Goal: Task Accomplishment & Management: Complete application form

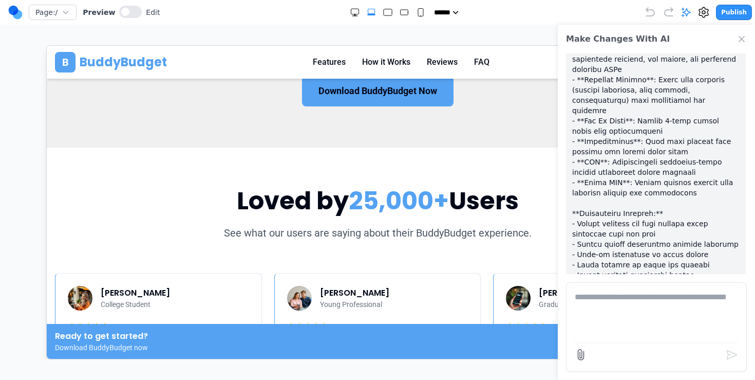
scroll to position [1596, 0]
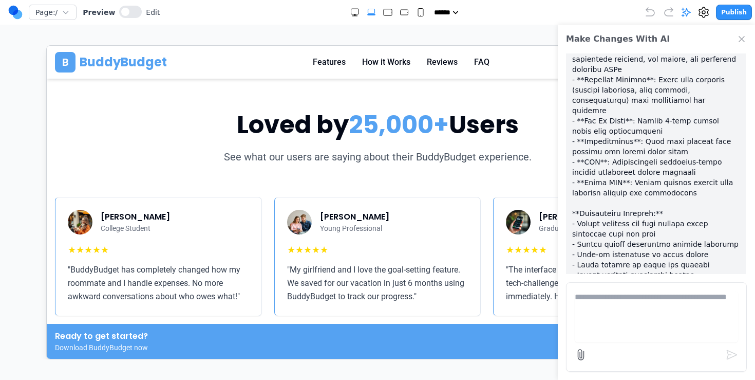
click at [738, 39] on icon "Close Chat" at bounding box center [742, 39] width 10 height 10
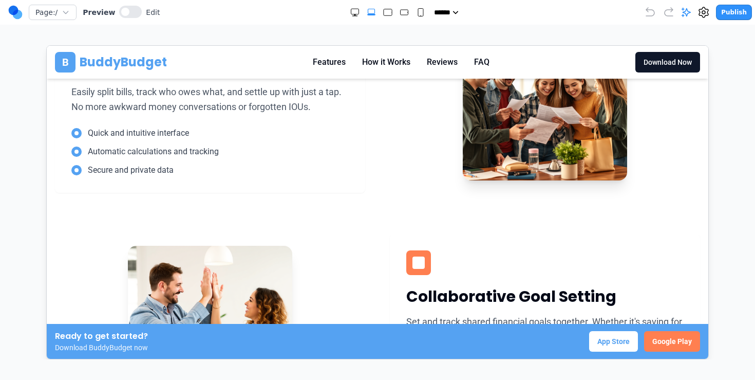
scroll to position [0, 0]
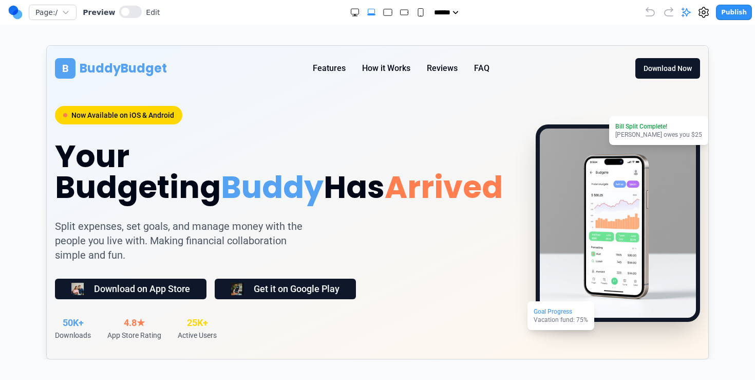
click at [743, 7] on button "Publish" at bounding box center [734, 12] width 36 height 15
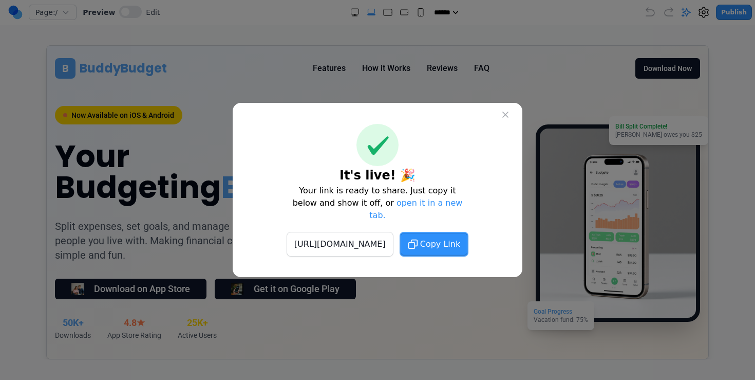
click at [460, 238] on span "Copy Link" at bounding box center [440, 244] width 40 height 12
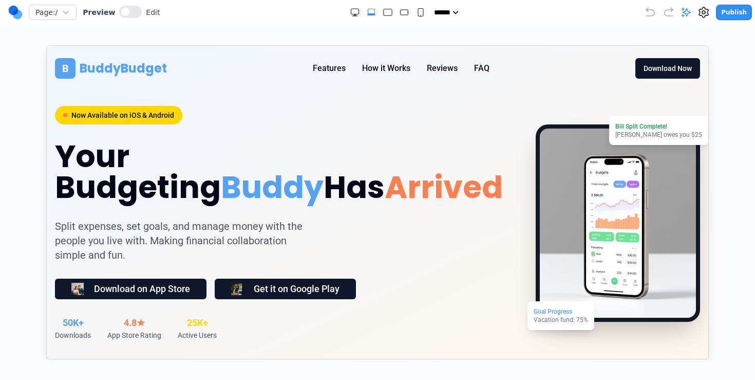
click at [328, 68] on button "Features" at bounding box center [328, 68] width 33 height 12
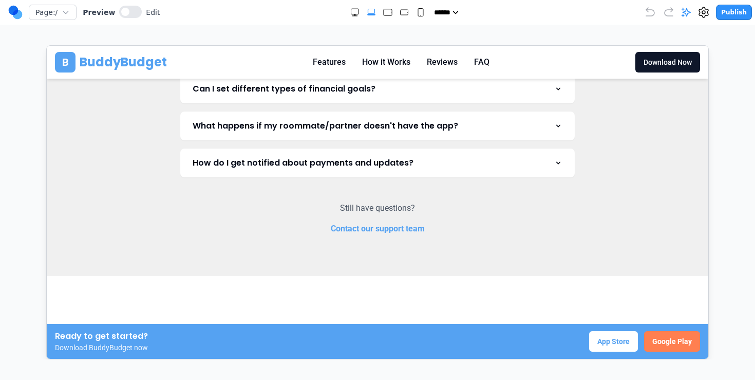
scroll to position [2780, 0]
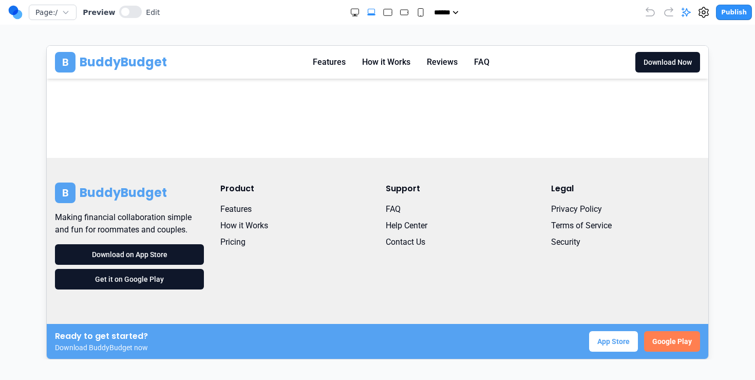
click at [381, 57] on button "How it Works" at bounding box center [386, 62] width 48 height 12
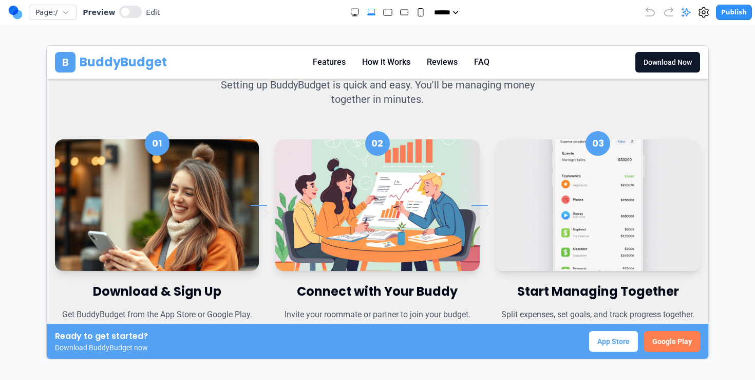
click at [434, 65] on button "Reviews" at bounding box center [442, 62] width 31 height 12
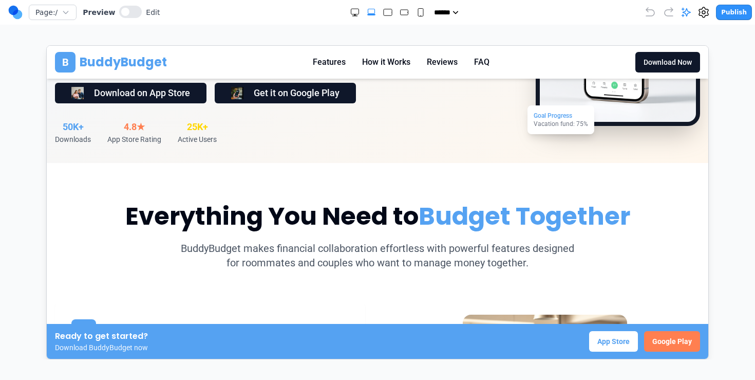
scroll to position [0, 0]
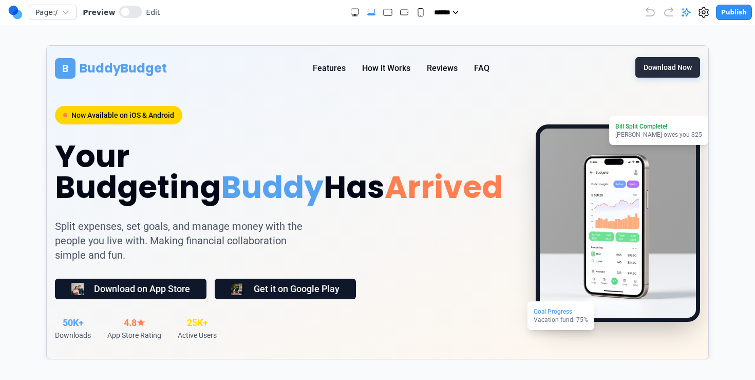
click at [685, 66] on button "Download Now" at bounding box center [667, 67] width 65 height 21
click at [329, 73] on button "Features" at bounding box center [328, 68] width 33 height 12
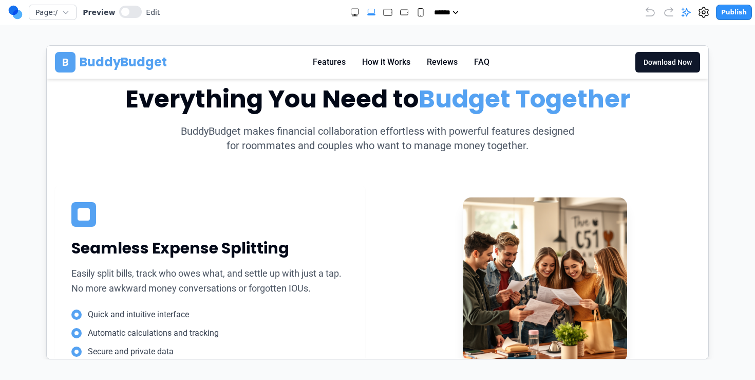
click at [386, 68] on div "B BuddyBudget Features How it Works Reviews FAQ Download Now" at bounding box center [376, 61] width 645 height 21
click at [389, 62] on button "How it Works" at bounding box center [386, 62] width 48 height 12
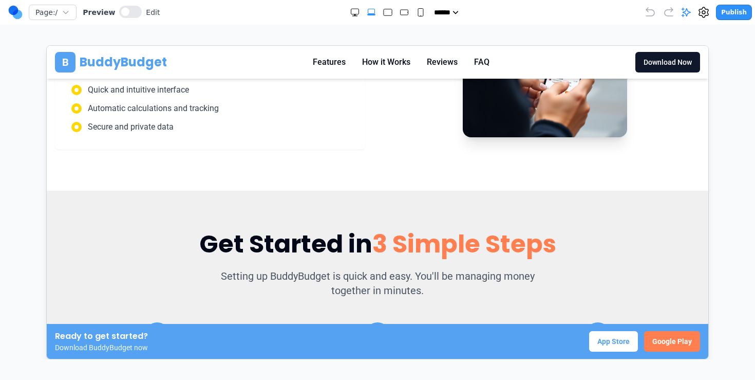
click at [435, 62] on button "Reviews" at bounding box center [442, 62] width 31 height 12
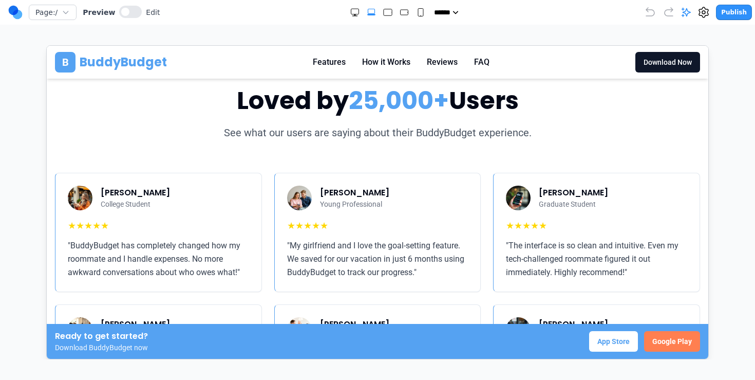
scroll to position [1621, 0]
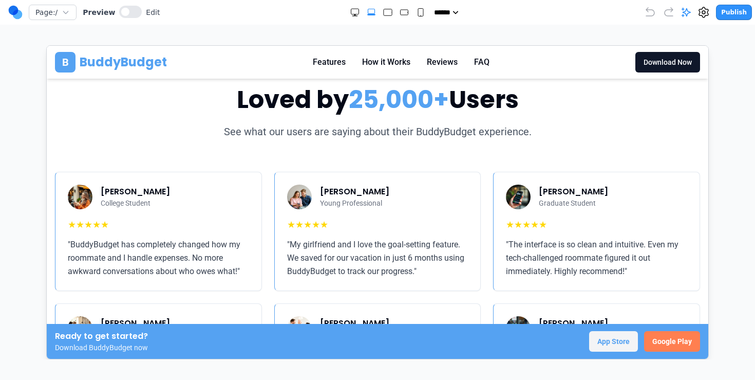
click at [611, 348] on button "App Store" at bounding box center [613, 340] width 49 height 21
click at [663, 343] on button "Google Play" at bounding box center [672, 340] width 56 height 21
click at [126, 17] on button at bounding box center [130, 12] width 23 height 12
click at [617, 341] on button "App Store" at bounding box center [613, 340] width 49 height 21
click at [459, 342] on div "Ready to get started? Download BuddyBudget now ********* Google Play" at bounding box center [376, 340] width 645 height 23
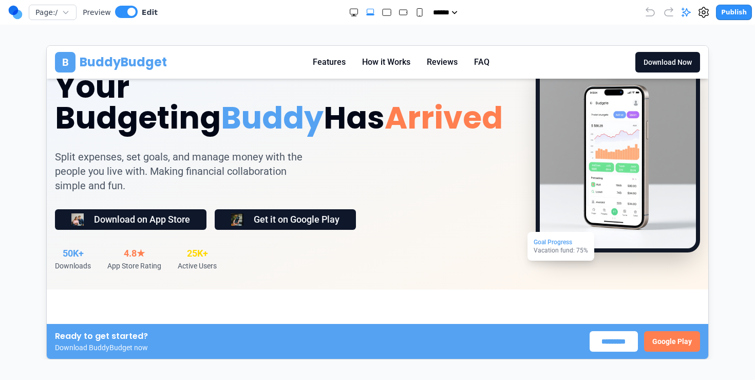
scroll to position [0, 0]
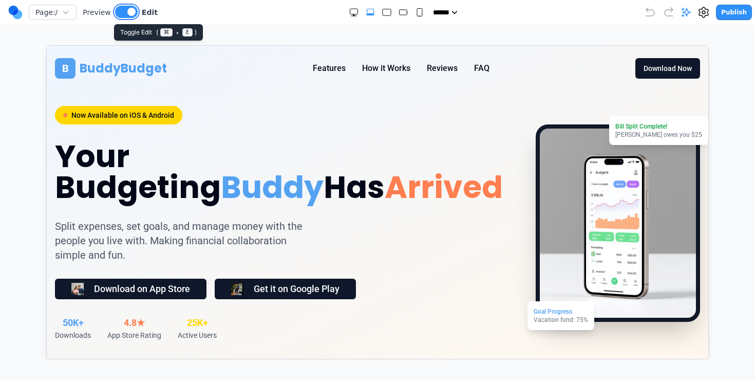
click at [124, 9] on button at bounding box center [126, 12] width 23 height 12
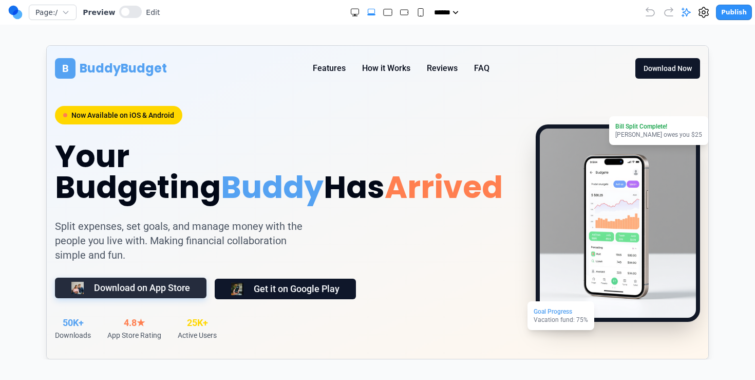
click at [101, 282] on button "Download on App Store" at bounding box center [130, 287] width 152 height 21
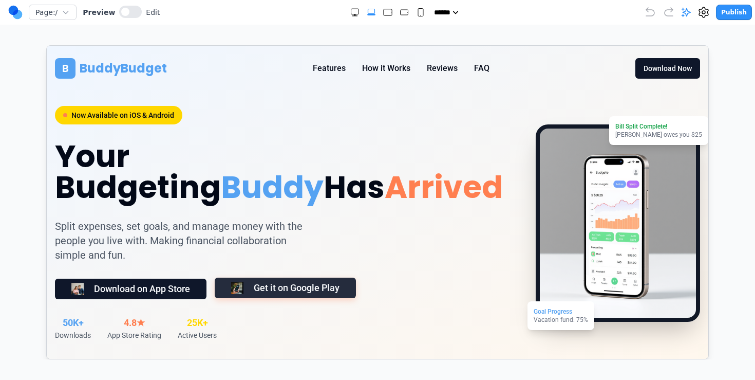
click at [327, 278] on button "Get it on Google Play" at bounding box center [284, 287] width 141 height 21
click at [384, 64] on button "How it Works" at bounding box center [386, 68] width 48 height 12
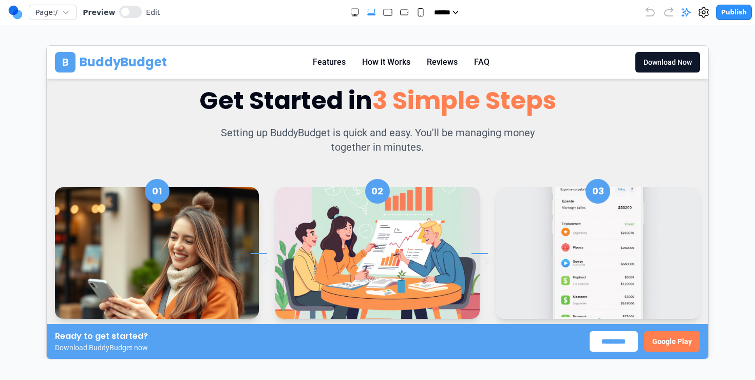
click at [428, 61] on button "Reviews" at bounding box center [442, 62] width 31 height 12
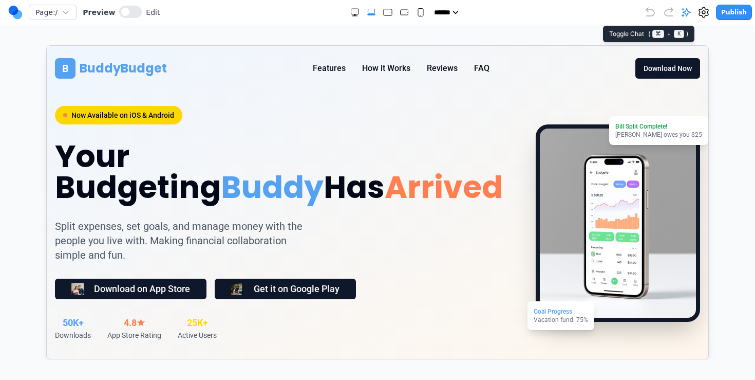
click at [690, 12] on icon at bounding box center [686, 12] width 10 height 10
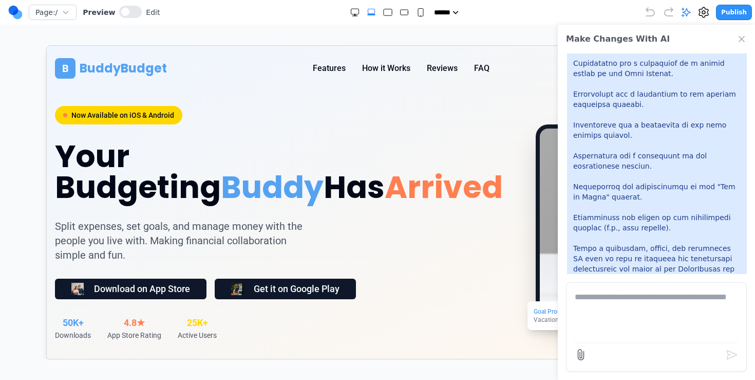
scroll to position [1530, 0]
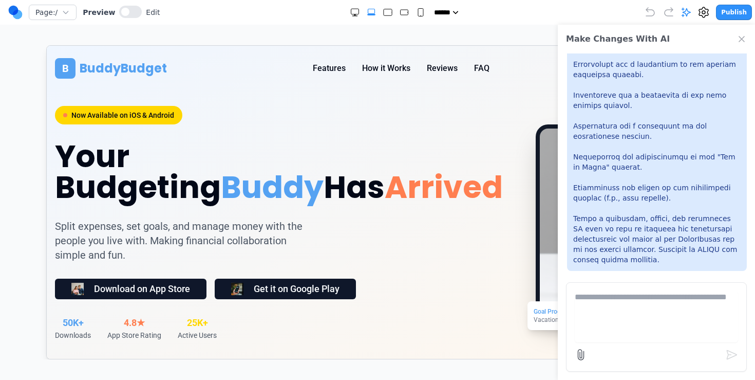
drag, startPoint x: 572, startPoint y: 137, endPoint x: 661, endPoint y: 250, distance: 144.1
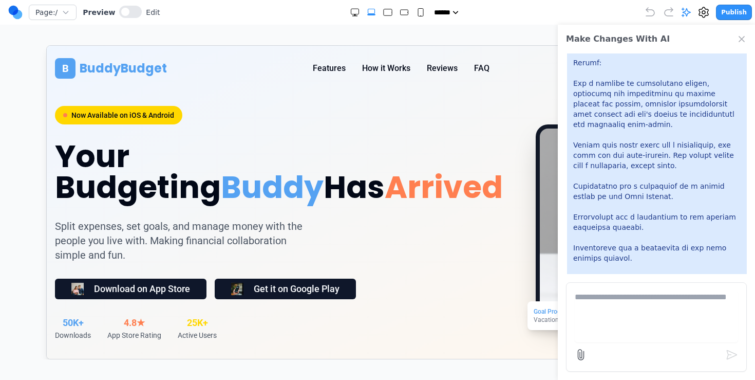
scroll to position [1376, 0]
drag, startPoint x: 610, startPoint y: 253, endPoint x: 594, endPoint y: 187, distance: 68.3
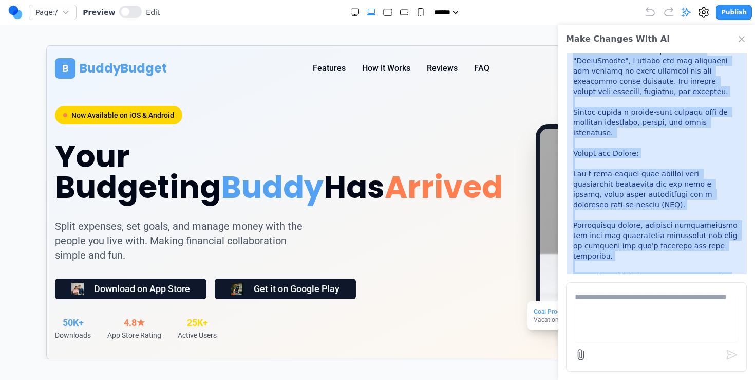
scroll to position [0, 0]
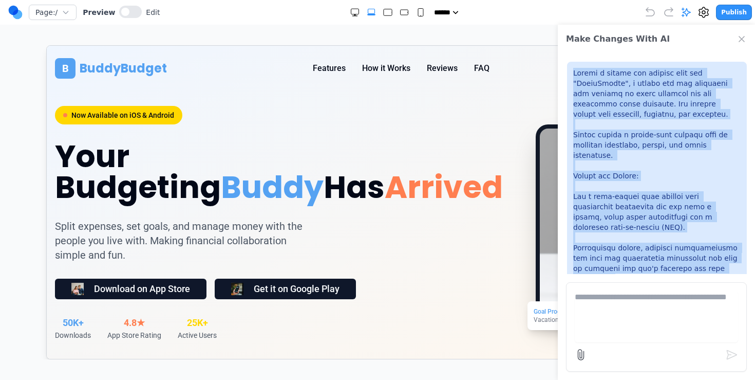
drag, startPoint x: 605, startPoint y: 258, endPoint x: 567, endPoint y: 73, distance: 188.8
copy p "Create a mobile app landing page for "BuddyBudget", a mobile app for roommates …"
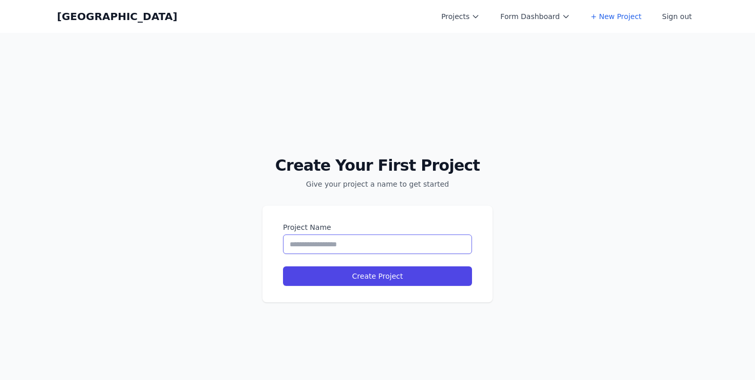
click at [360, 245] on input "Project Name" at bounding box center [377, 244] width 189 height 20
paste input "**********"
type input "**********"
click at [360, 245] on input "Project Name" at bounding box center [377, 244] width 189 height 20
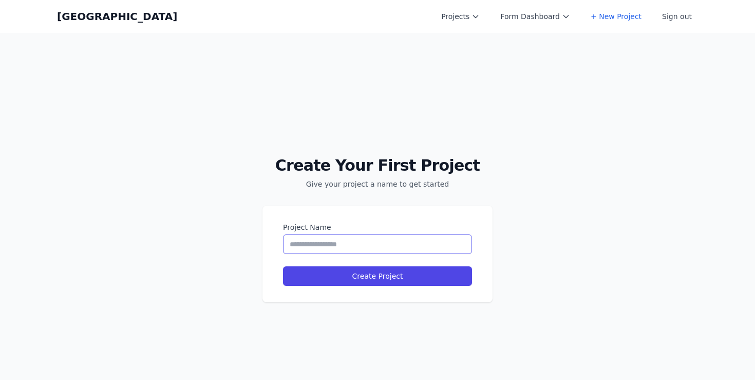
scroll to position [0, 0]
click at [379, 238] on input "Project Name" at bounding box center [377, 244] width 189 height 20
